Goal: Task Accomplishment & Management: Use online tool/utility

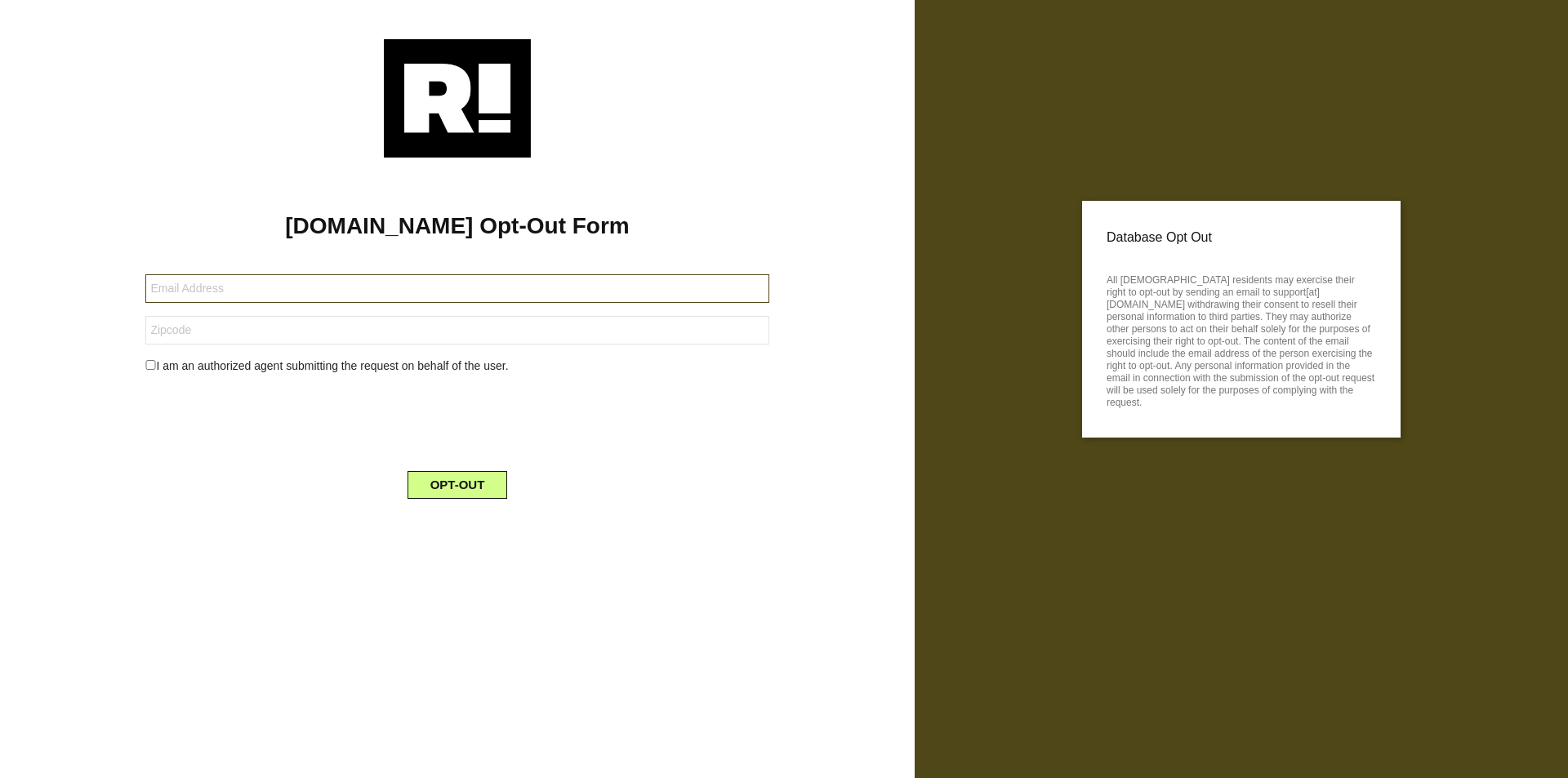
click at [456, 288] on input "text" at bounding box center [456, 288] width 623 height 29
type input "[EMAIL_ADDRESS][DOMAIN_NAME]"
click at [456, 330] on input "text" at bounding box center [456, 330] width 623 height 29
type input "38133"
click at [456, 485] on button "OPT-OUT" at bounding box center [457, 485] width 100 height 28
